Goal: Transaction & Acquisition: Book appointment/travel/reservation

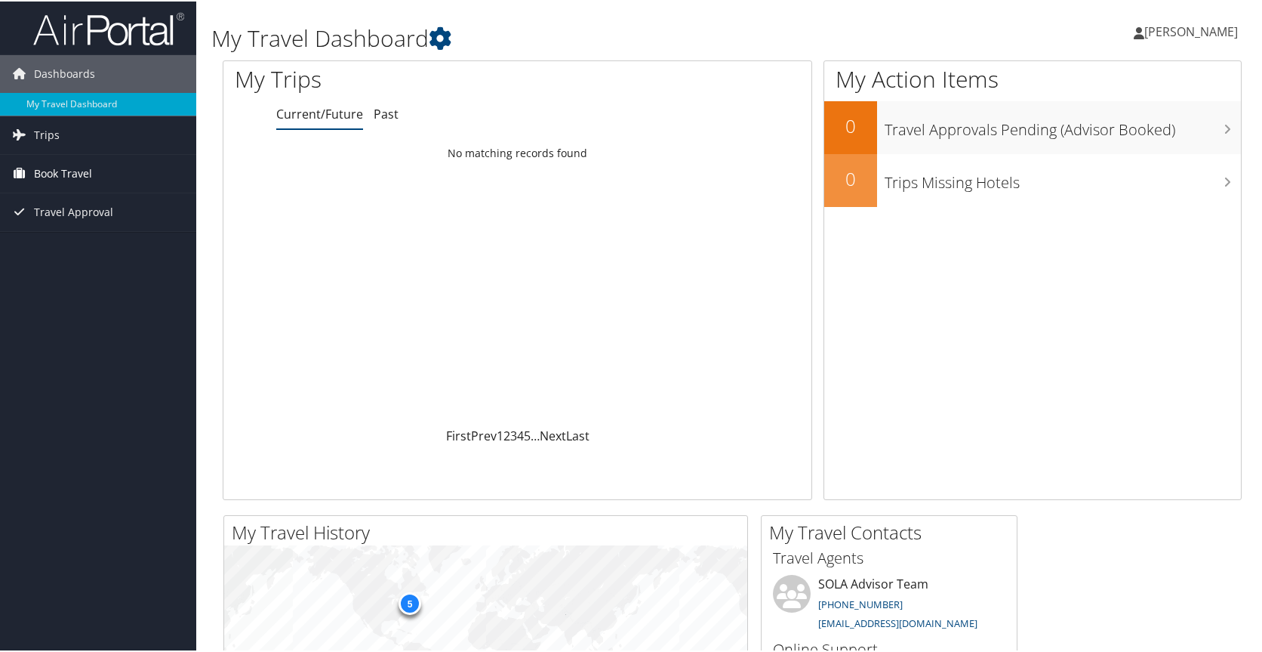
click at [40, 167] on span "Book Travel" at bounding box center [63, 172] width 58 height 38
click at [45, 225] on link "Book/Manage Online Trips" at bounding box center [98, 225] width 196 height 23
